Goal: Transaction & Acquisition: Obtain resource

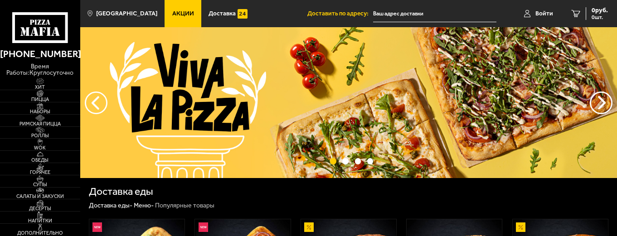
click at [171, 9] on link "Акции" at bounding box center [183, 13] width 37 height 27
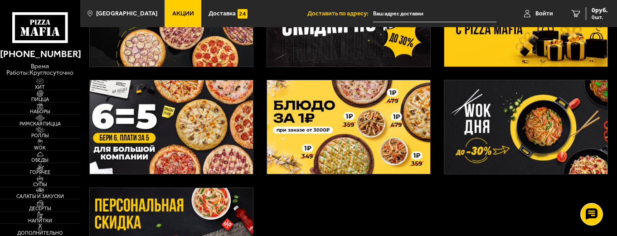
scroll to position [227, 0]
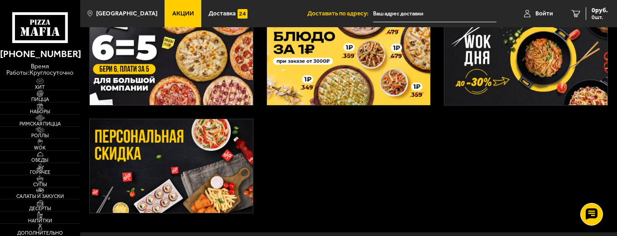
click at [218, 156] on img at bounding box center [172, 166] width 164 height 94
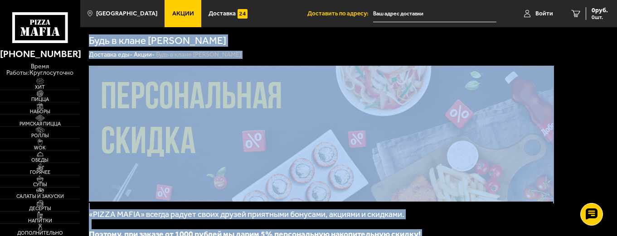
drag, startPoint x: 258, startPoint y: 153, endPoint x: 87, endPoint y: 40, distance: 204.7
click at [87, 40] on div "Будь в клане [PERSON_NAME] Доставка еды - Акции - Будь в клане [PERSON_NAME] «P…" at bounding box center [348, 212] width 537 height 371
click at [253, 37] on div "Будь в клане [PERSON_NAME]" at bounding box center [349, 41] width 520 height 10
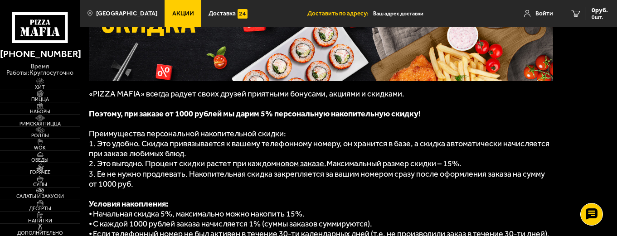
scroll to position [222, 0]
